Goal: Task Accomplishment & Management: Complete application form

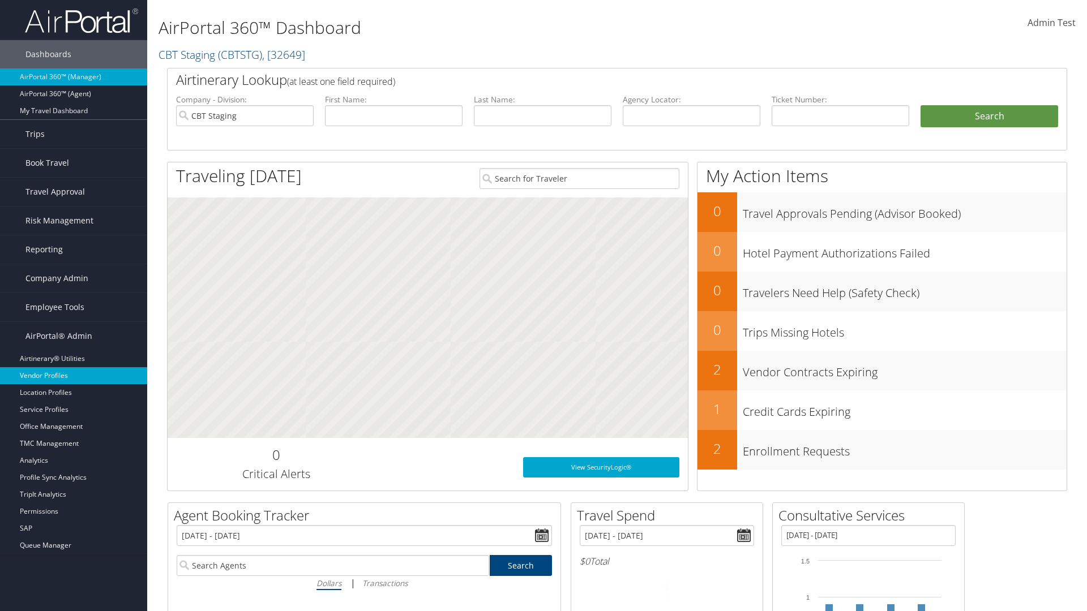
click at [74, 376] on link "Vendor Profiles" at bounding box center [73, 375] width 147 height 17
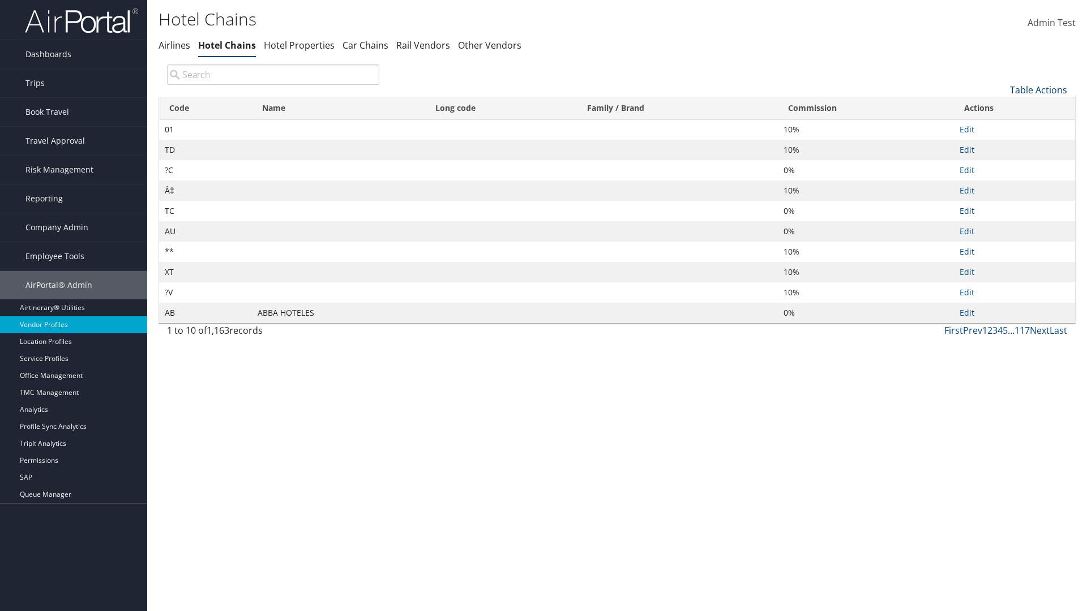
click at [1038, 89] on link "Table Actions" at bounding box center [1038, 90] width 57 height 12
click at [1000, 107] on link "New Record" at bounding box center [1000, 107] width 149 height 19
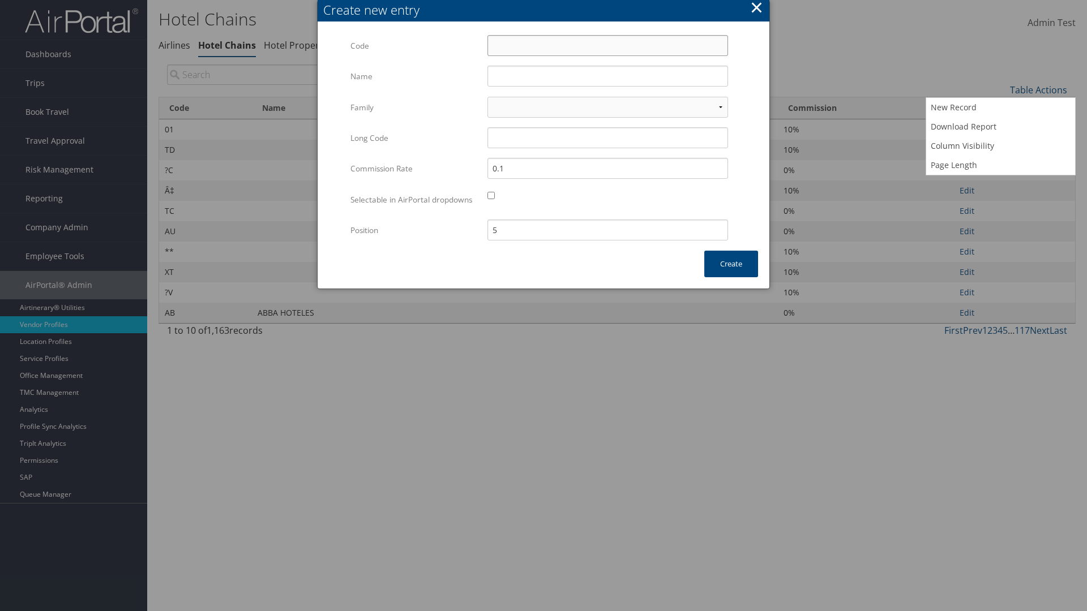
click at [607, 45] on input "Code" at bounding box center [607, 45] width 241 height 21
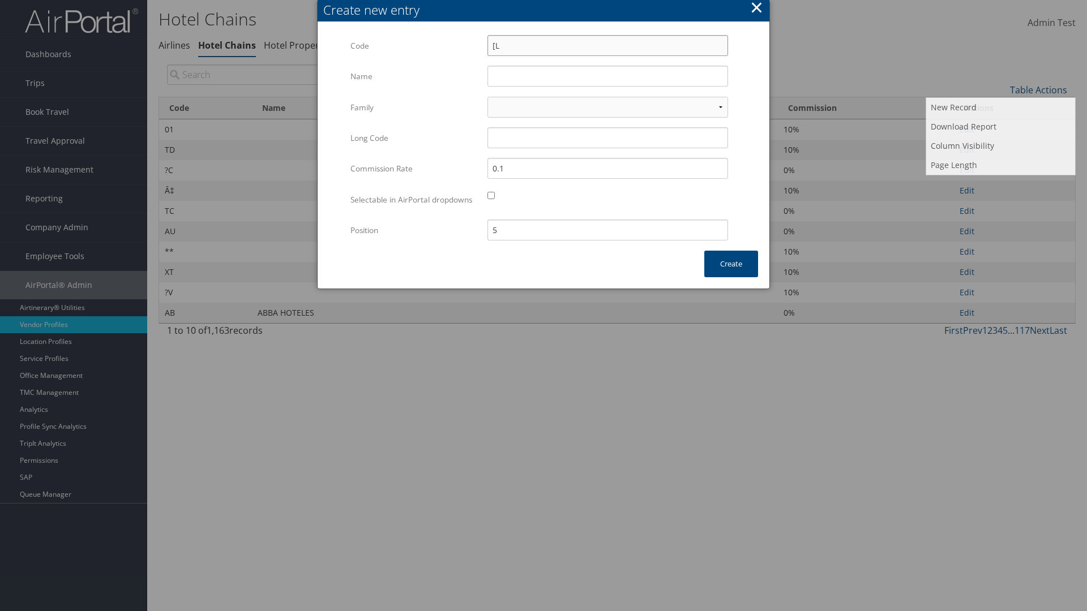
type input "[L"
type input "Yotel"
click at [607, 76] on input "Yotel" at bounding box center [607, 76] width 241 height 21
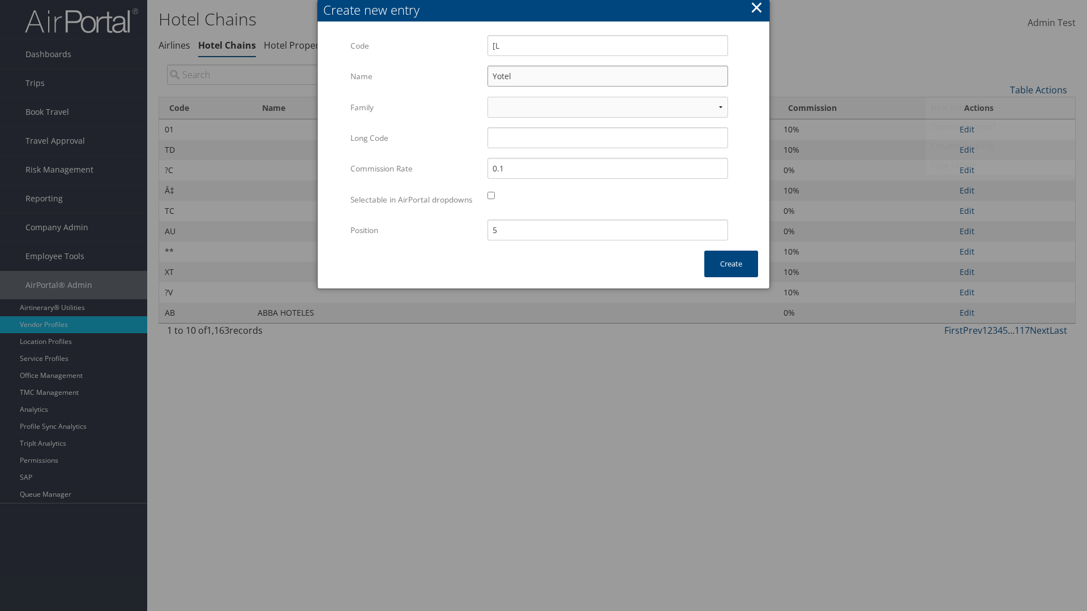
type input "[L"
type input "Yotel"
click at [731, 275] on button "Create" at bounding box center [731, 264] width 54 height 27
